Goal: Find specific page/section: Find specific page/section

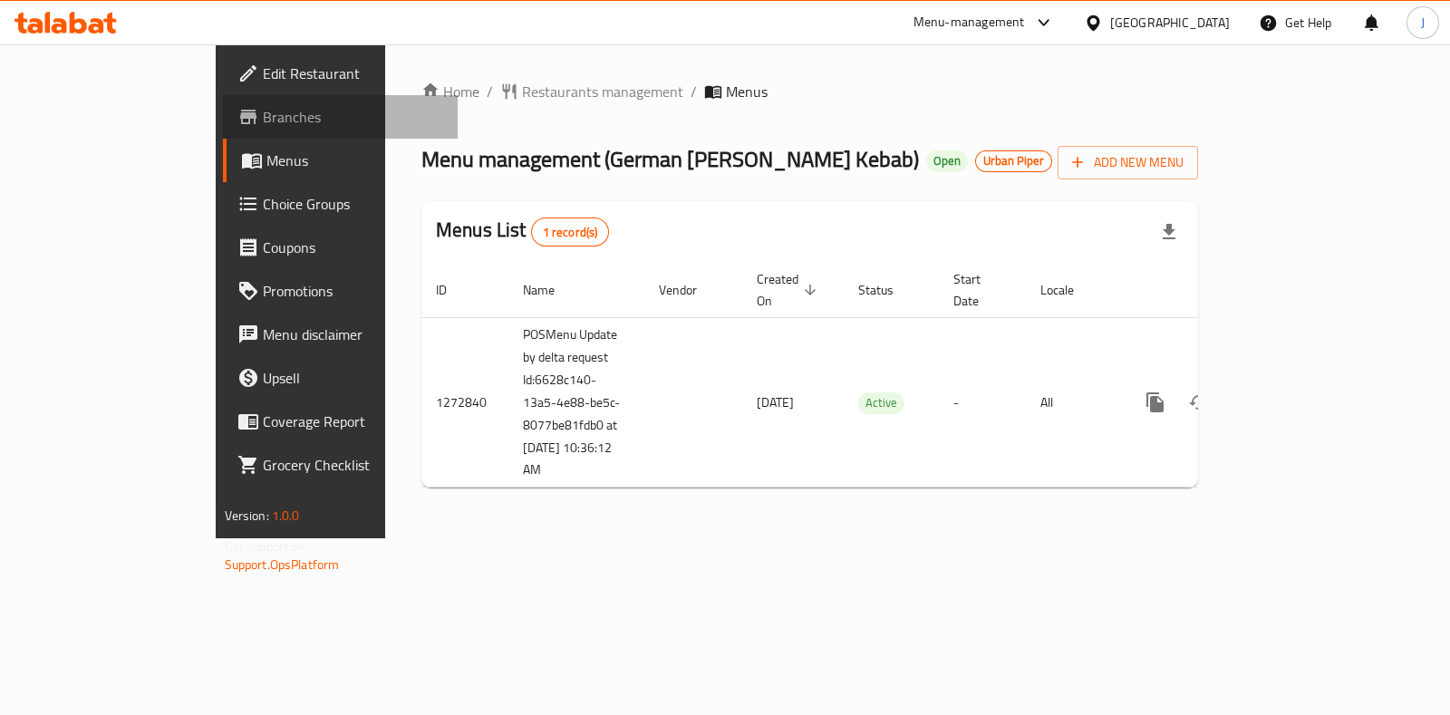
click at [263, 120] on span "Branches" at bounding box center [353, 117] width 180 height 22
click at [263, 111] on span "Branches" at bounding box center [353, 117] width 180 height 22
